Goal: Navigation & Orientation: Go to known website

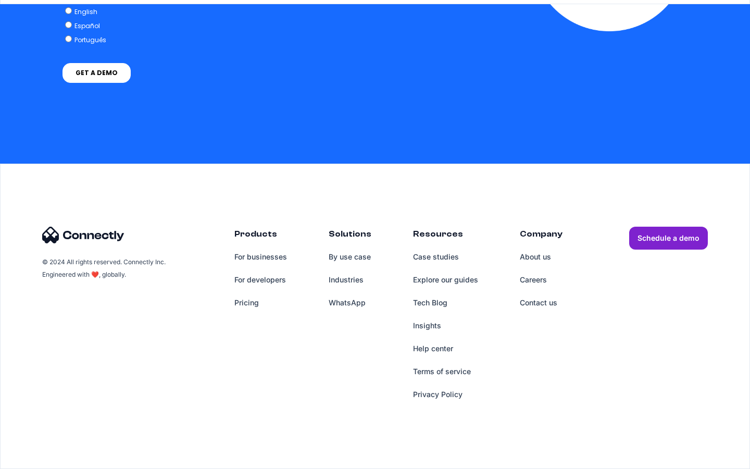
scroll to position [3039, 0]
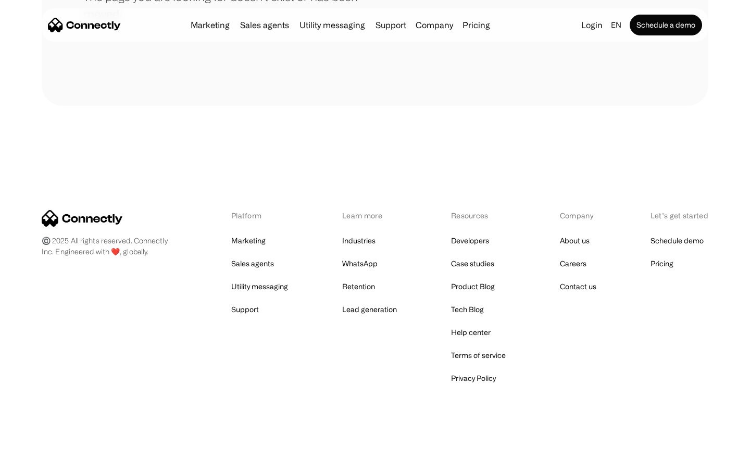
scroll to position [190, 0]
